Goal: Transaction & Acquisition: Obtain resource

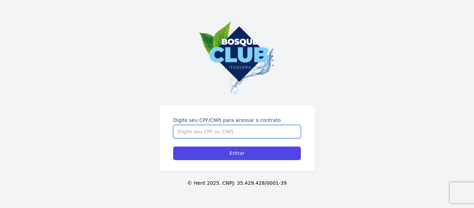
click at [278, 135] on input "Digite seu CPF/CNPJ para acessar o contrato" at bounding box center [237, 131] width 128 height 13
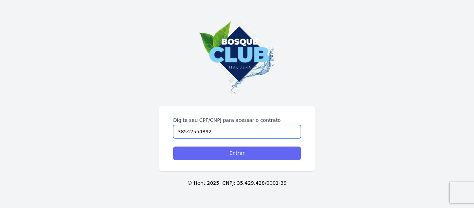
type input "38542554892"
click at [277, 148] on input "Entrar" at bounding box center [237, 153] width 128 height 14
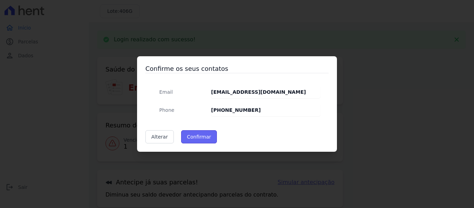
click at [198, 140] on button "Confirmar" at bounding box center [199, 136] width 36 height 13
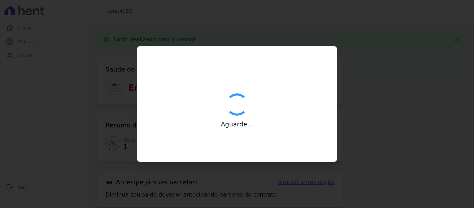
type input "Contatos confirmados com sucesso."
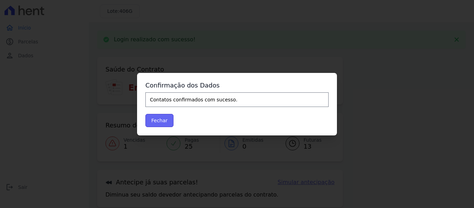
click at [164, 119] on button "Fechar" at bounding box center [159, 120] width 28 height 13
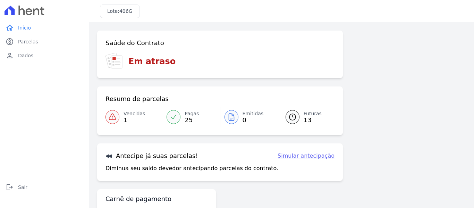
click at [117, 116] on div at bounding box center [112, 117] width 14 height 14
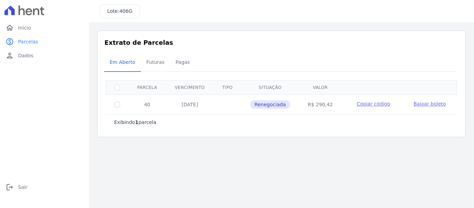
click at [423, 103] on span "Baixar boleto" at bounding box center [430, 104] width 32 height 6
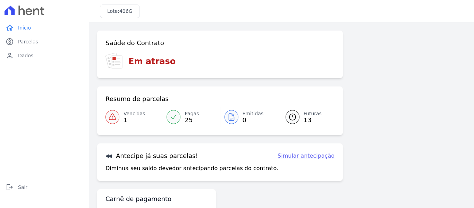
click at [290, 113] on icon at bounding box center [292, 117] width 8 height 8
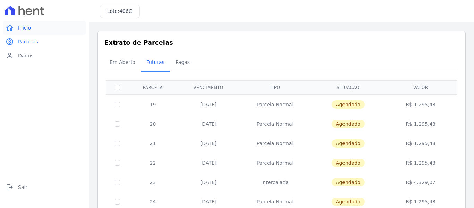
click at [29, 29] on span "Início" at bounding box center [24, 27] width 13 height 7
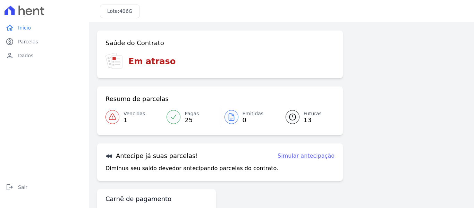
click at [111, 118] on icon at bounding box center [112, 117] width 8 height 8
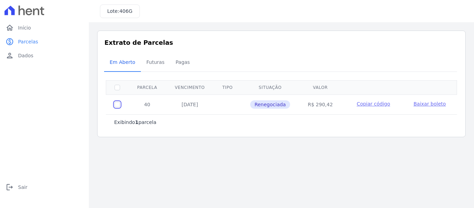
click at [116, 103] on input "checkbox" at bounding box center [117, 105] width 6 height 6
checkbox input "true"
